Goal: Task Accomplishment & Management: Complete application form

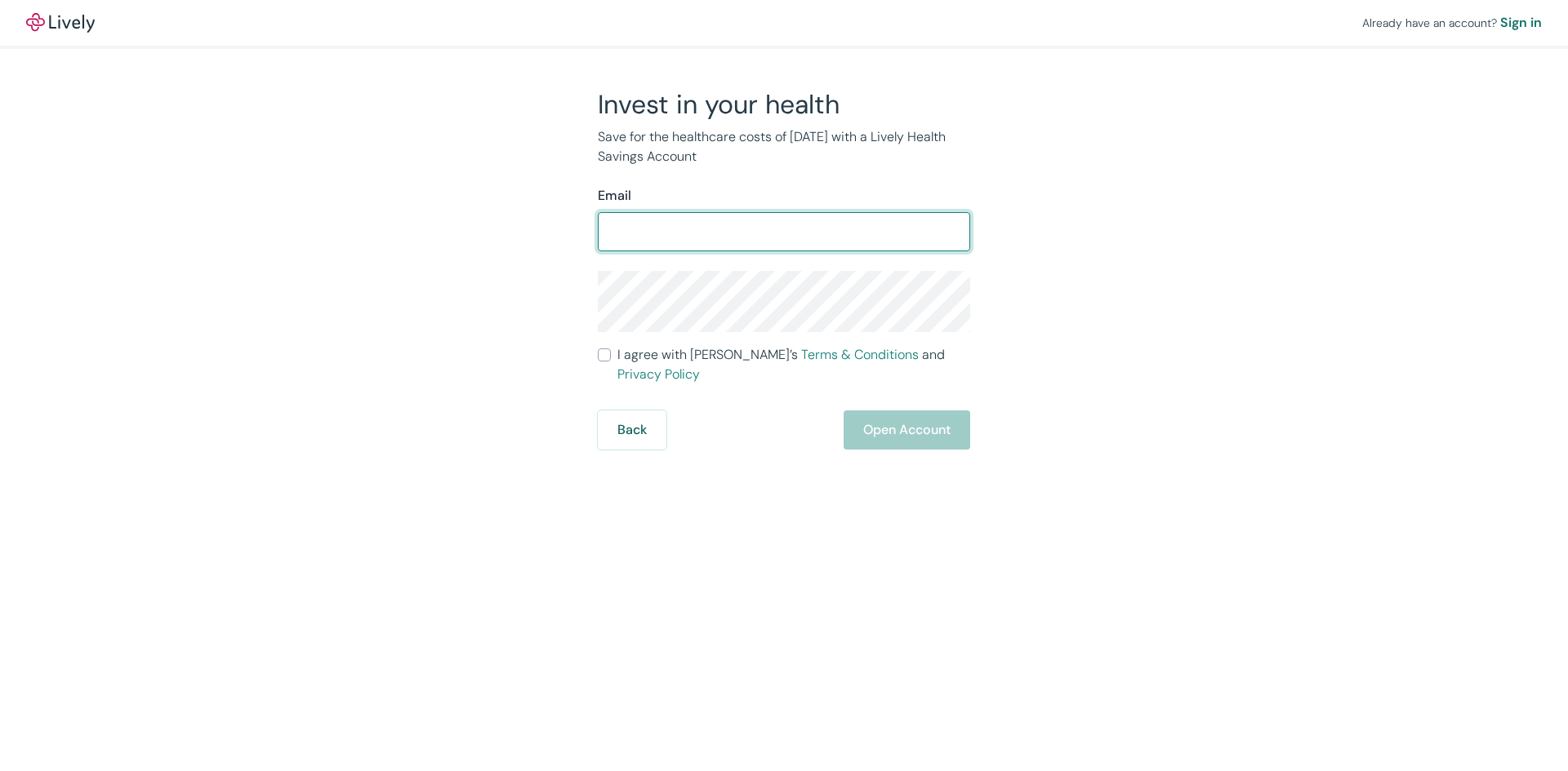
click at [760, 247] on input "Email" at bounding box center [784, 231] width 372 height 32
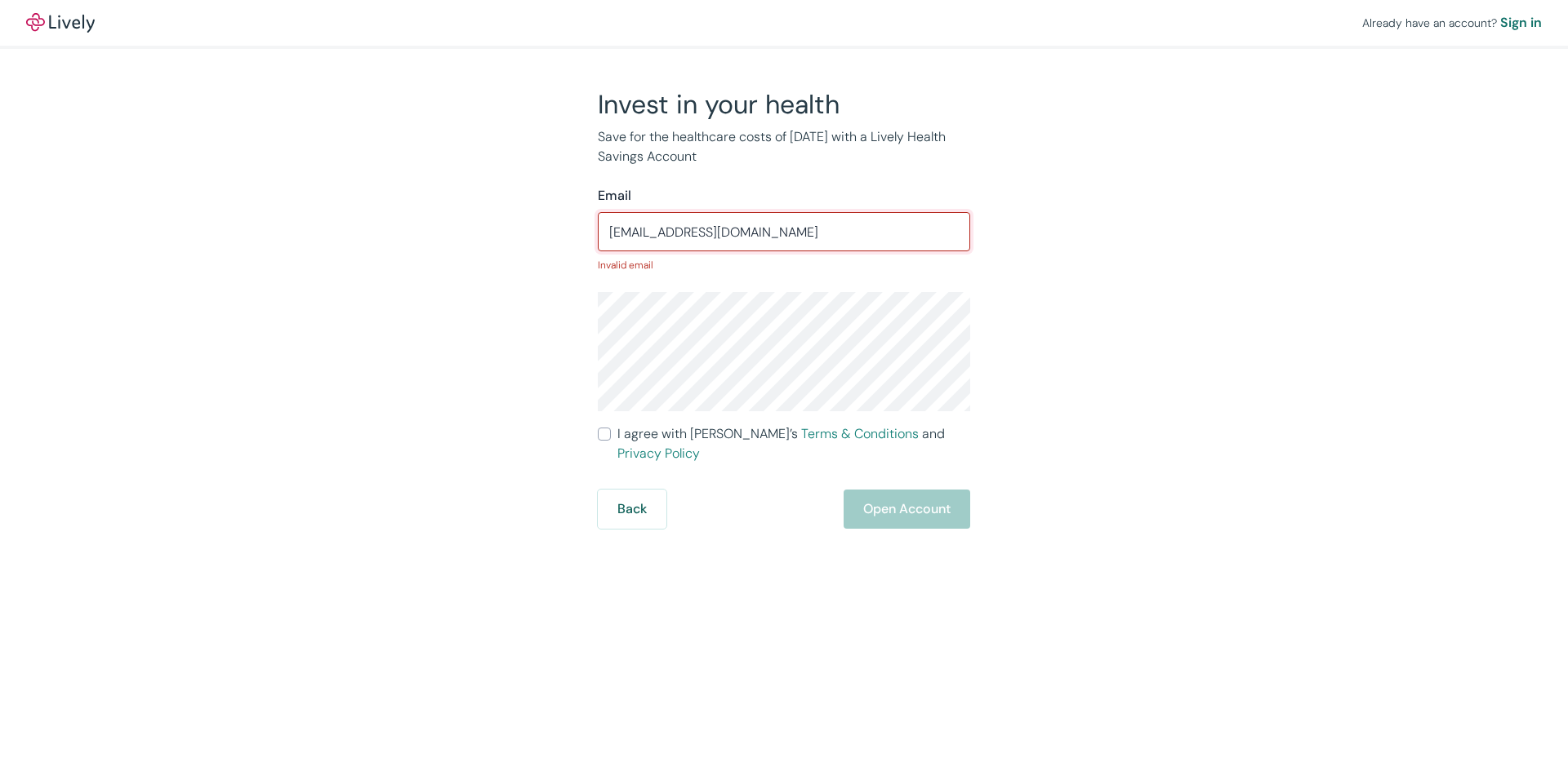
type input "[EMAIL_ADDRESS][DOMAIN_NAME]"
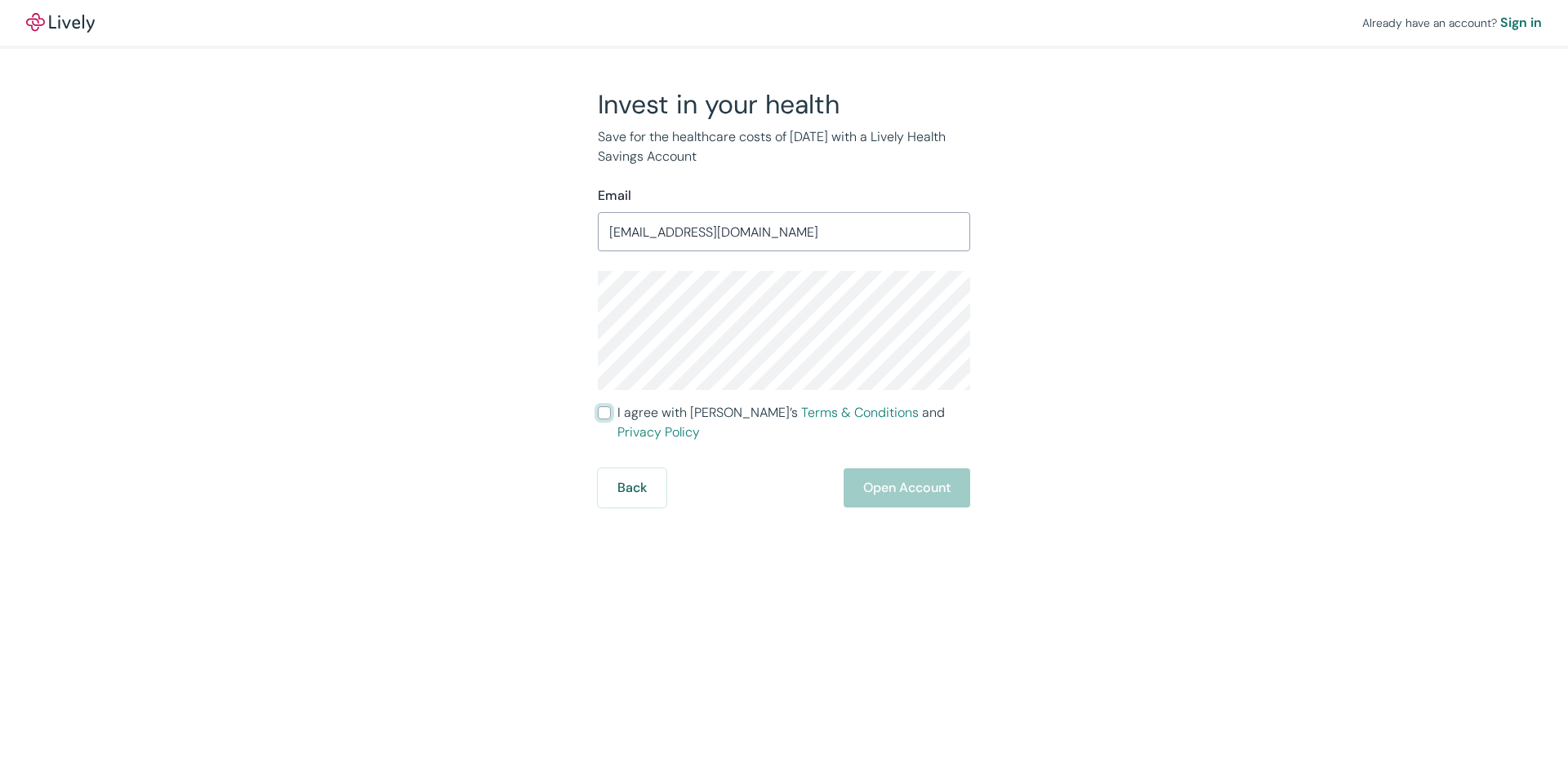
click at [598, 406] on input "I agree with Lively’s Terms & Conditions and Privacy Policy" at bounding box center [604, 412] width 13 height 13
checkbox input "true"
click at [844, 469] on button "Open Account" at bounding box center [906, 488] width 126 height 39
